Goal: Task Accomplishment & Management: Complete application form

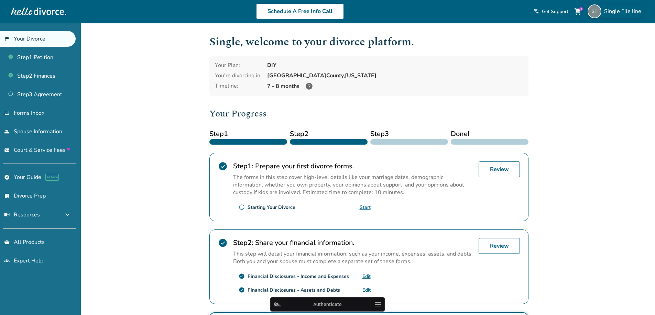
click at [598, 9] on img at bounding box center [594, 11] width 14 height 14
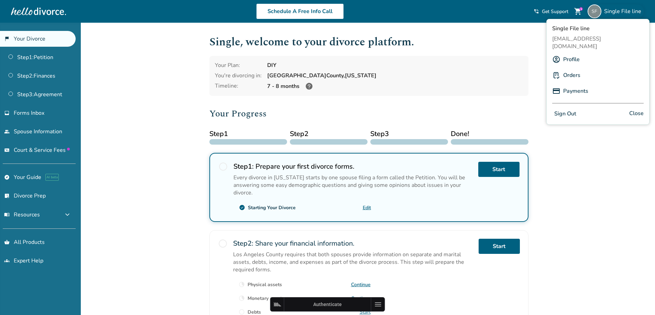
click at [570, 109] on button "Sign Out" at bounding box center [565, 114] width 26 height 10
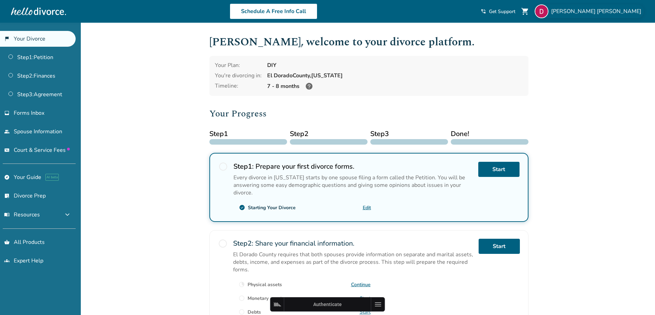
click at [610, 11] on span "David Umstot" at bounding box center [597, 12] width 93 height 8
click at [488, 84] on div "7 - 8 months" at bounding box center [395, 86] width 256 height 8
click at [35, 151] on span "Court & Service Fees" at bounding box center [42, 150] width 56 height 8
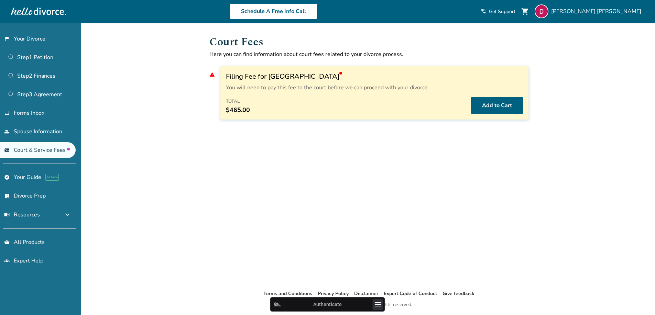
click at [375, 302] on icon at bounding box center [378, 304] width 8 height 8
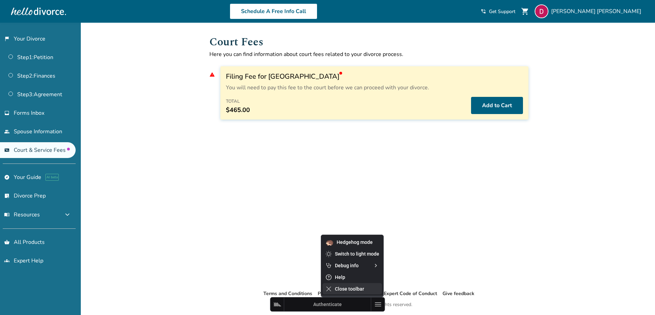
click at [364, 290] on span "Close toolbar" at bounding box center [357, 288] width 44 height 5
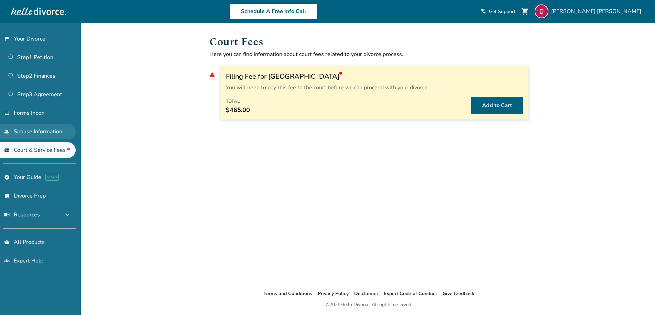
click at [41, 128] on link "people Spouse Information" at bounding box center [38, 132] width 76 height 16
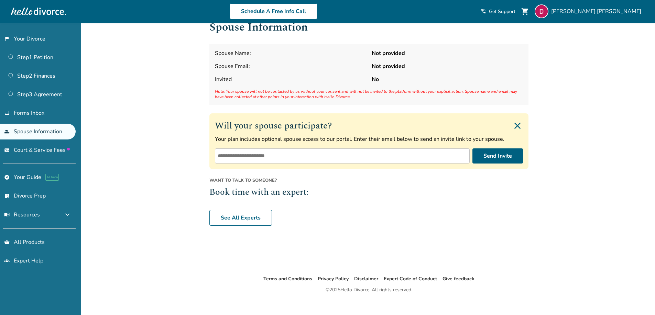
scroll to position [23, 0]
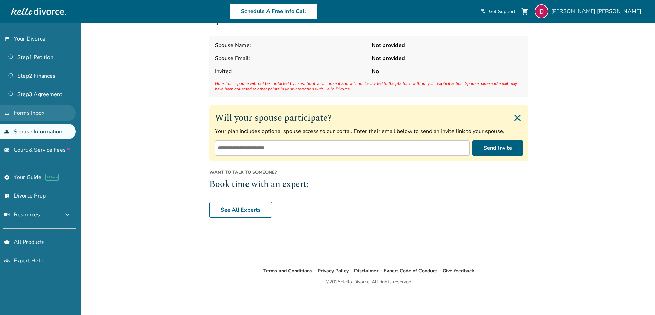
click at [20, 111] on span "Forms Inbox" at bounding box center [29, 113] width 31 height 8
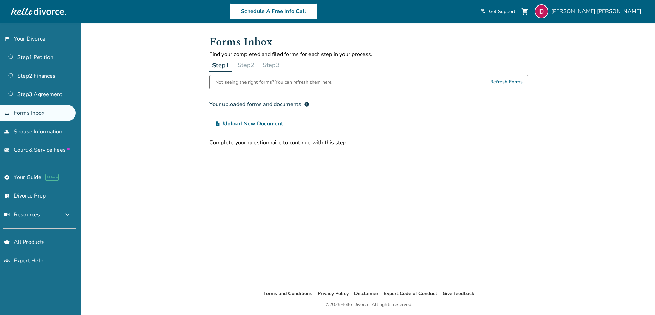
click at [242, 64] on button "Step 2" at bounding box center [246, 65] width 22 height 14
click at [272, 63] on button "Step 3" at bounding box center [271, 65] width 22 height 14
click at [225, 64] on button "Step 1" at bounding box center [220, 65] width 22 height 14
click at [34, 52] on link "Step 1 : Petition" at bounding box center [38, 57] width 76 height 16
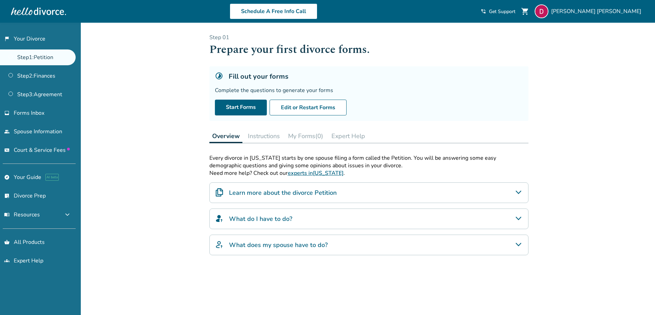
click at [306, 141] on button "My Forms (0)" at bounding box center [305, 136] width 41 height 14
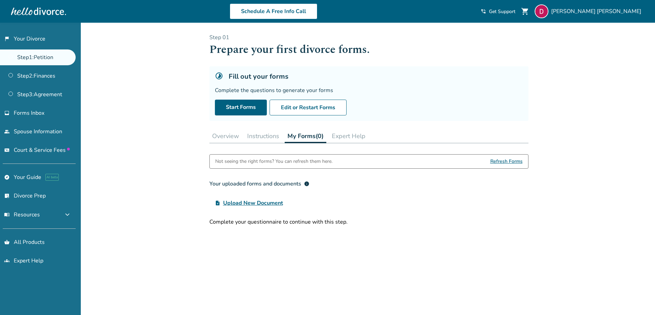
click at [264, 136] on button "Instructions" at bounding box center [262, 136] width 37 height 14
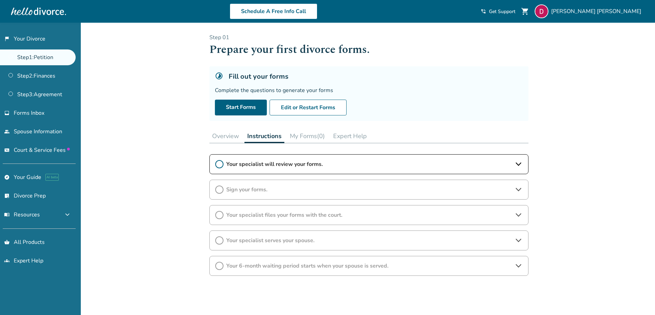
click at [230, 134] on button "Overview" at bounding box center [225, 136] width 32 height 14
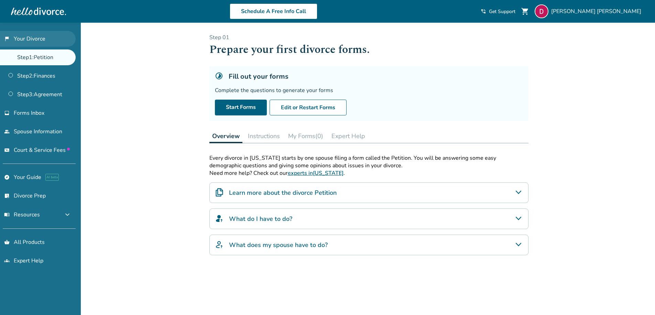
click at [28, 41] on link "flag_2 Your Divorce" at bounding box center [38, 39] width 76 height 16
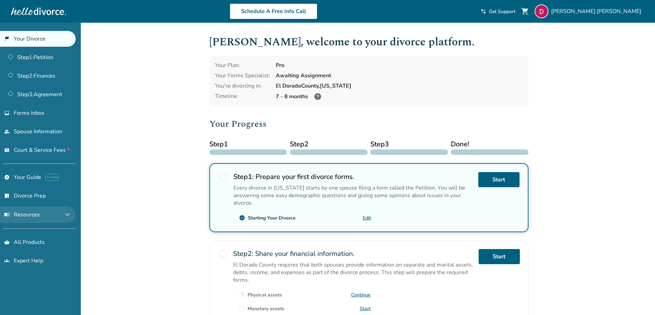
click at [66, 219] on span "expand_more" at bounding box center [67, 215] width 8 height 8
click at [66, 219] on span "expand_less" at bounding box center [67, 215] width 8 height 8
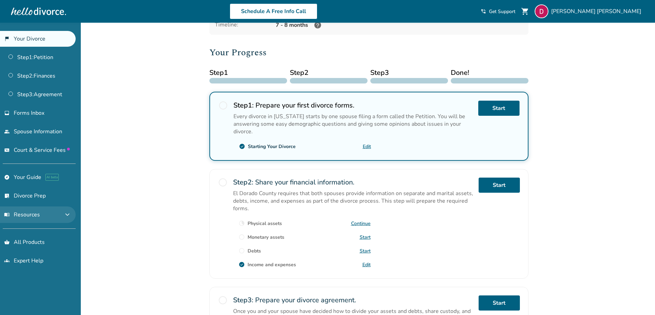
scroll to position [103, 0]
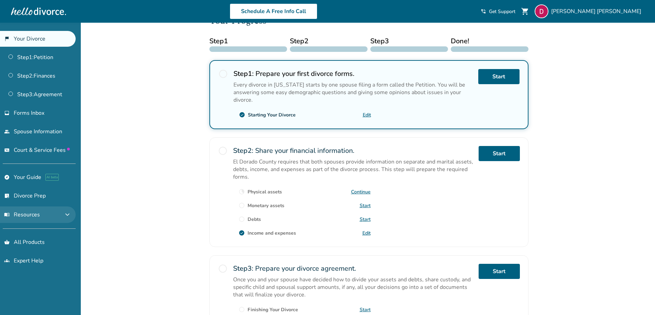
click at [65, 220] on button "menu_book Resources expand_more" at bounding box center [38, 215] width 76 height 16
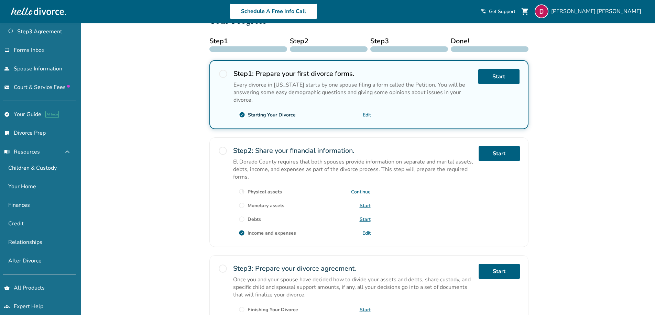
scroll to position [70, 0]
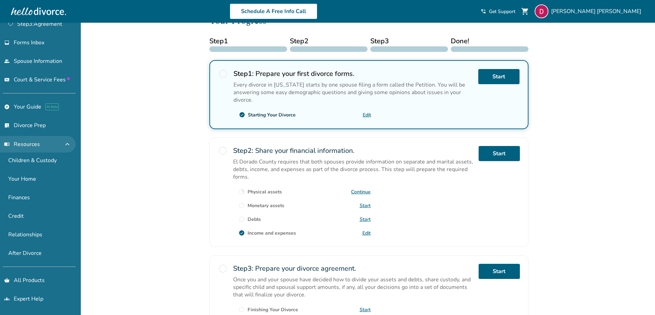
click at [36, 150] on button "menu_book Resources expand_less" at bounding box center [38, 144] width 76 height 16
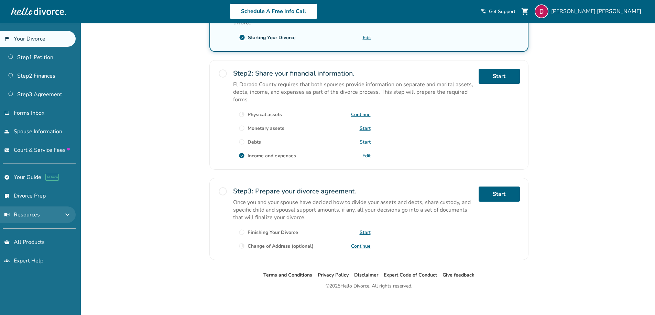
scroll to position [185, 0]
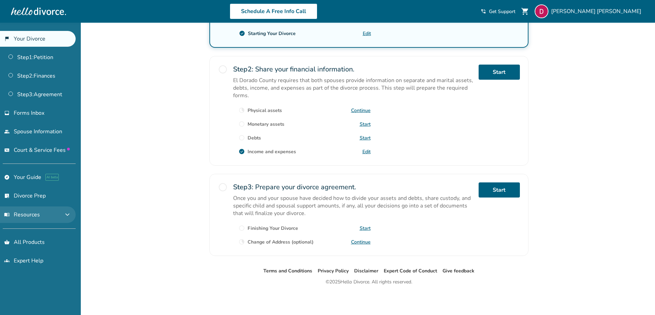
click at [57, 214] on button "menu_book Resources expand_more" at bounding box center [38, 215] width 76 height 16
click at [57, 214] on button "menu_book Resources expand_less" at bounding box center [38, 215] width 76 height 16
click at [57, 214] on button "menu_book Resources expand_more" at bounding box center [38, 215] width 76 height 16
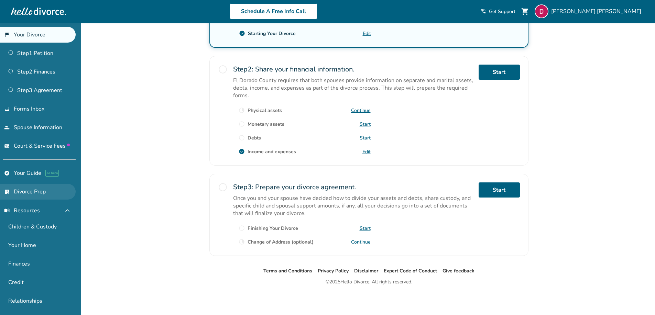
scroll to position [0, 0]
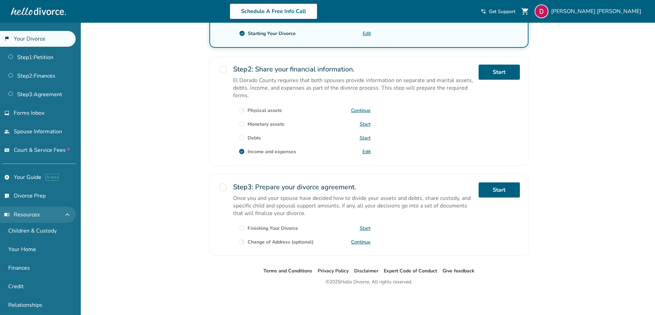
click at [57, 214] on button "menu_book Resources expand_less" at bounding box center [38, 215] width 76 height 16
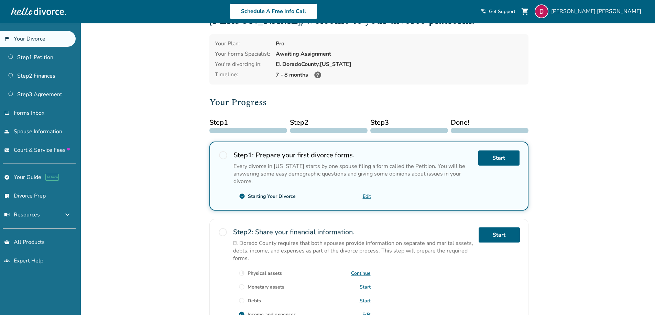
scroll to position [13, 0]
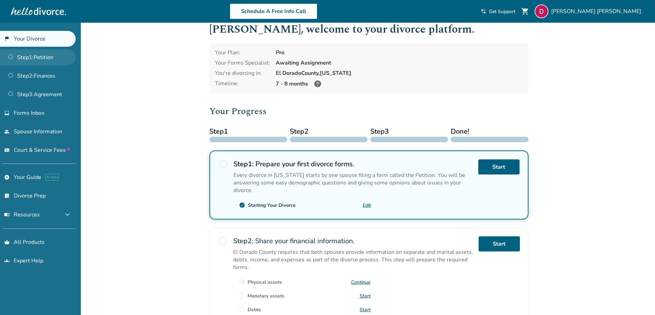
click at [43, 55] on link "Step 1 : Petition" at bounding box center [38, 57] width 76 height 16
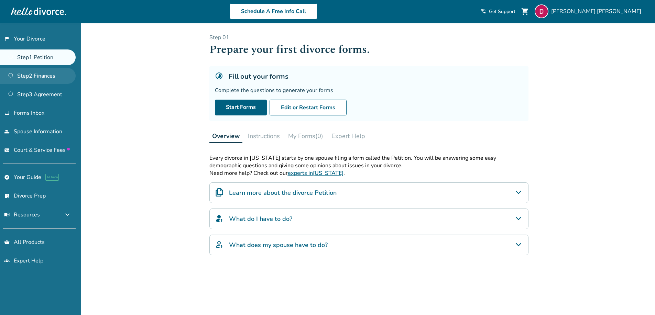
click at [29, 81] on link "Step 2 : Finances" at bounding box center [38, 76] width 76 height 16
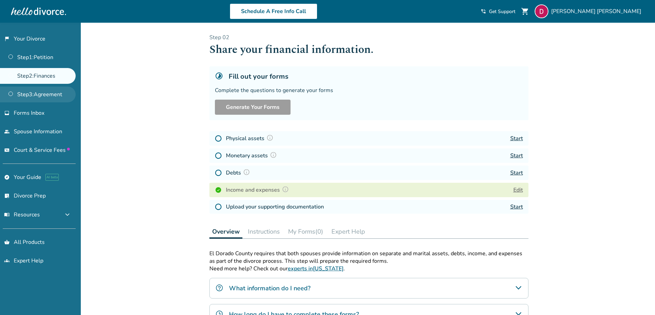
click at [37, 98] on link "Step 3 : Agreement" at bounding box center [38, 95] width 76 height 16
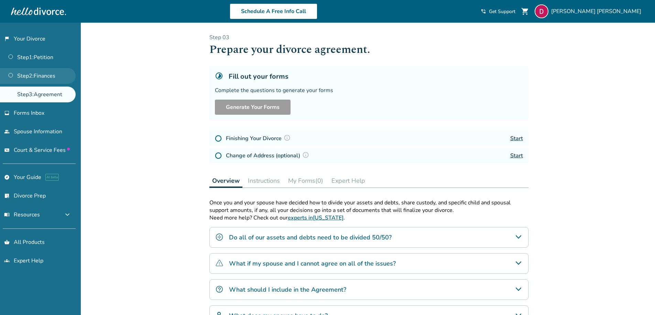
click at [33, 79] on link "Step 2 : Finances" at bounding box center [38, 76] width 76 height 16
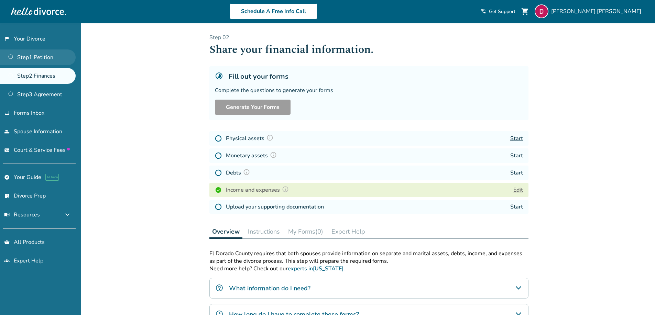
click at [36, 56] on link "Step 1 : Petition" at bounding box center [38, 57] width 76 height 16
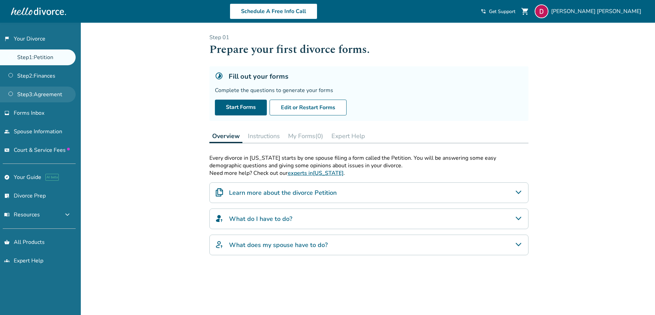
click at [39, 92] on link "Step 3 : Agreement" at bounding box center [38, 95] width 76 height 16
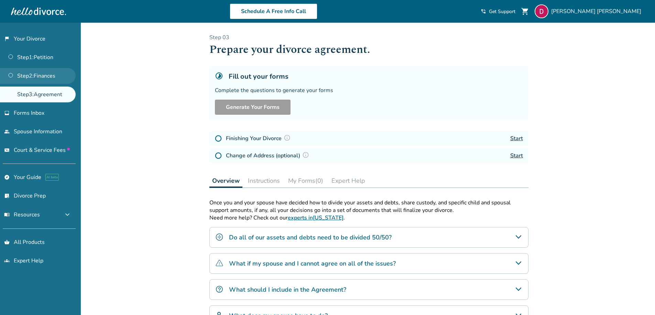
click at [40, 72] on link "Step 2 : Finances" at bounding box center [38, 76] width 76 height 16
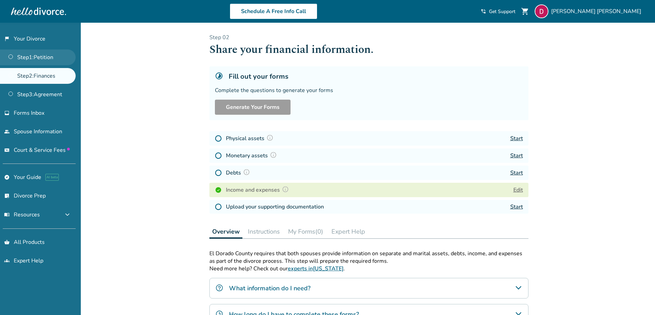
click at [38, 57] on link "Step 1 : Petition" at bounding box center [38, 57] width 76 height 16
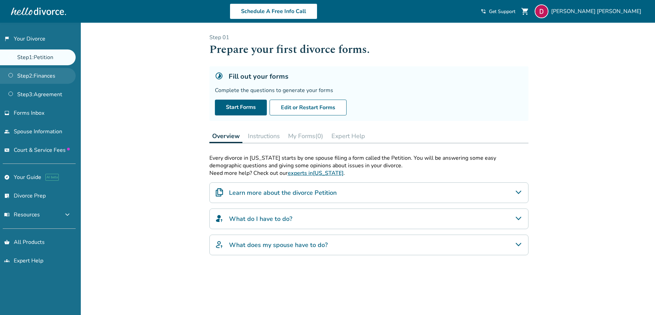
click at [38, 75] on link "Step 2 : Finances" at bounding box center [38, 76] width 76 height 16
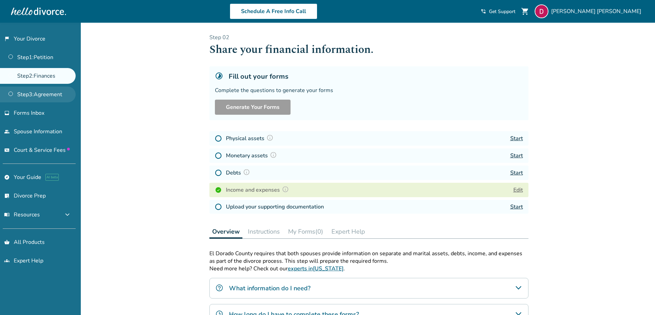
click at [44, 90] on link "Step 3 : Agreement" at bounding box center [38, 95] width 76 height 16
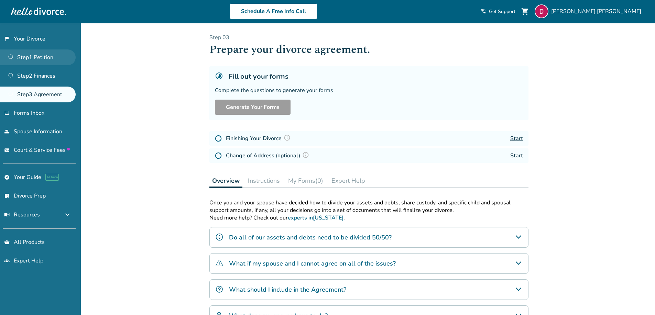
click at [45, 59] on link "Step 1 : Petition" at bounding box center [38, 57] width 76 height 16
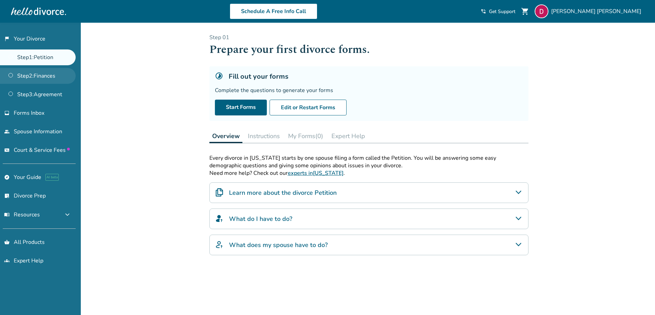
click at [43, 74] on link "Step 2 : Finances" at bounding box center [38, 76] width 76 height 16
